Goal: Task Accomplishment & Management: Manage account settings

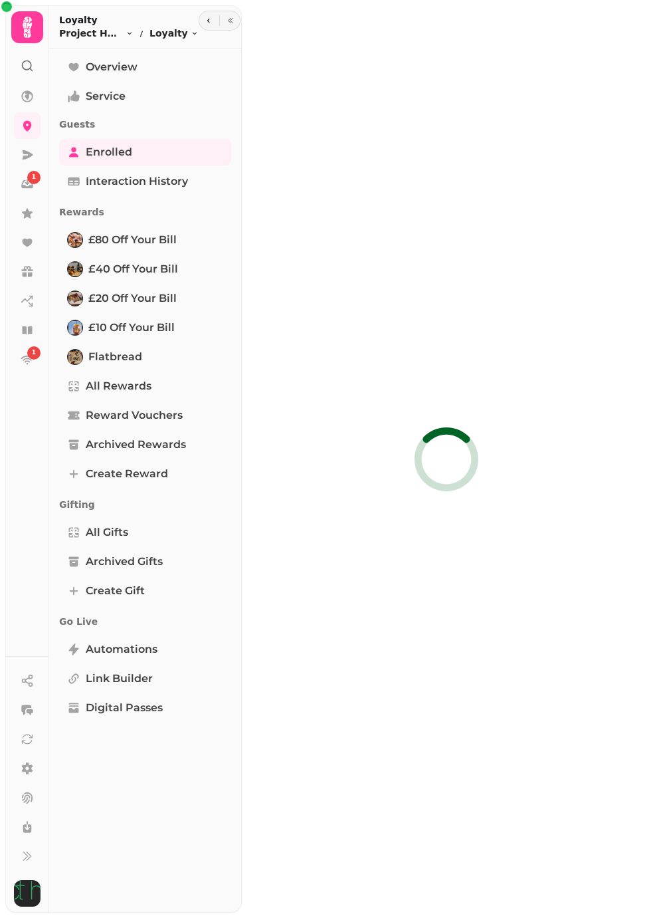
select select "**"
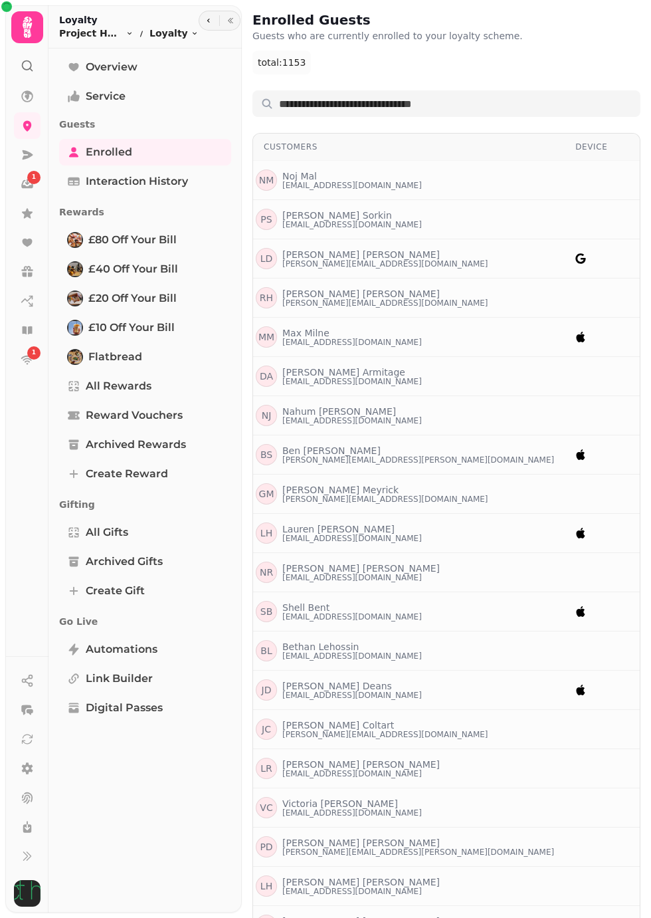
click at [32, 27] on icon at bounding box center [27, 27] width 27 height 27
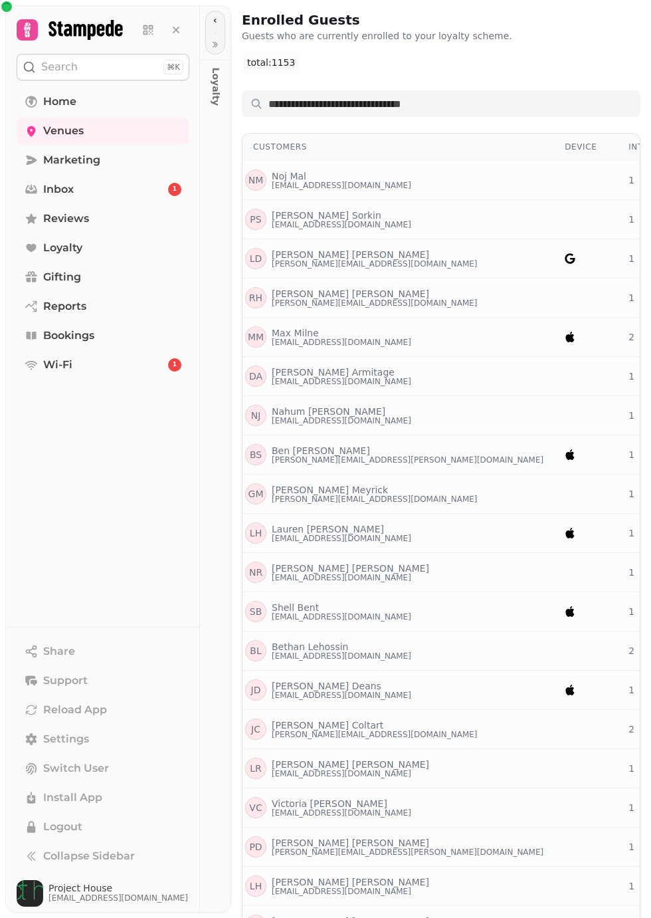
click at [84, 36] on icon at bounding box center [86, 30] width 74 height 20
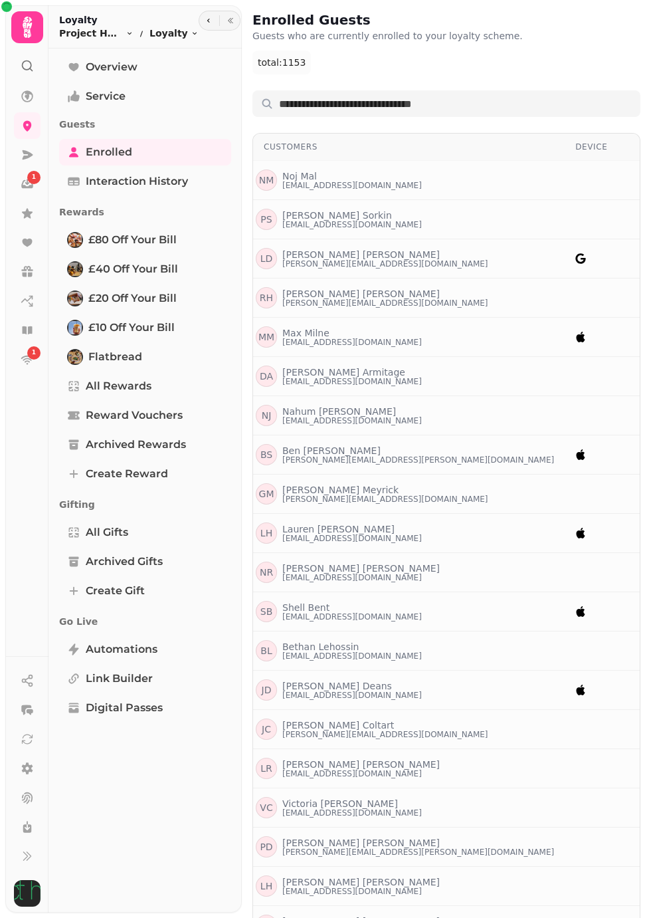
click at [149, 33] on html "1 1 Enrolled Guests Guests who are currently enrolled to your loyalty scheme. t…" at bounding box center [325, 459] width 651 height 918
click at [15, 32] on html "1 1 Enrolled Guests Guests who are currently enrolled to your loyalty scheme. t…" at bounding box center [325, 459] width 651 height 918
click at [37, 39] on icon at bounding box center [27, 27] width 27 height 27
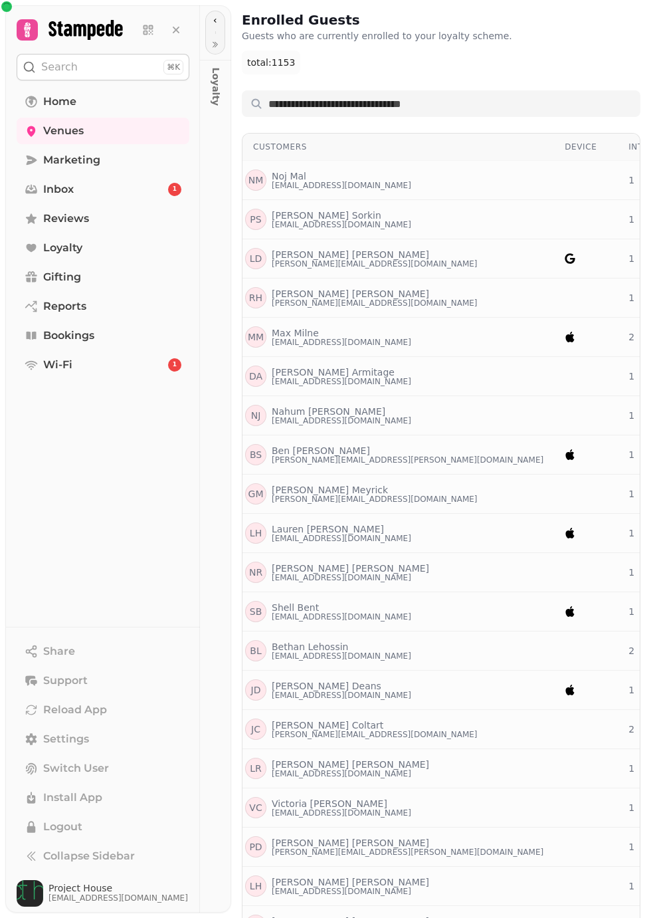
click at [145, 32] on icon at bounding box center [145, 32] width 1 height 1
